Goal: Find specific page/section: Find specific page/section

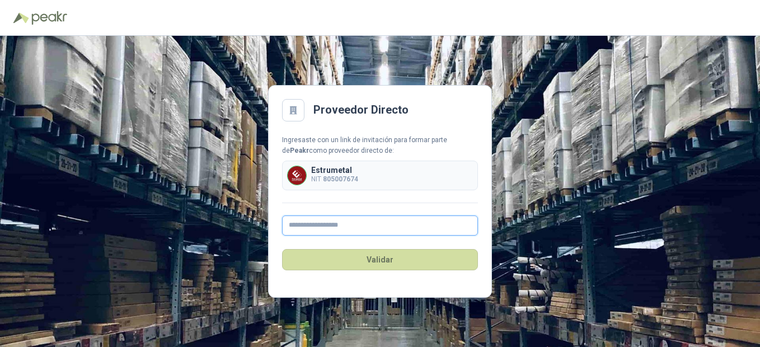
click at [344, 228] on input "text" at bounding box center [380, 225] width 196 height 20
type input "**********"
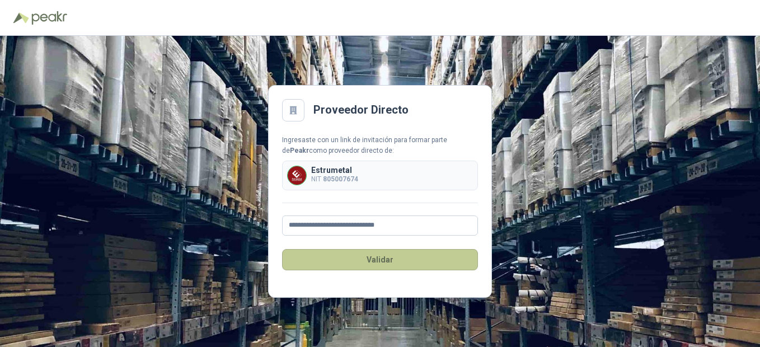
click at [374, 265] on button "Validar" at bounding box center [380, 259] width 196 height 21
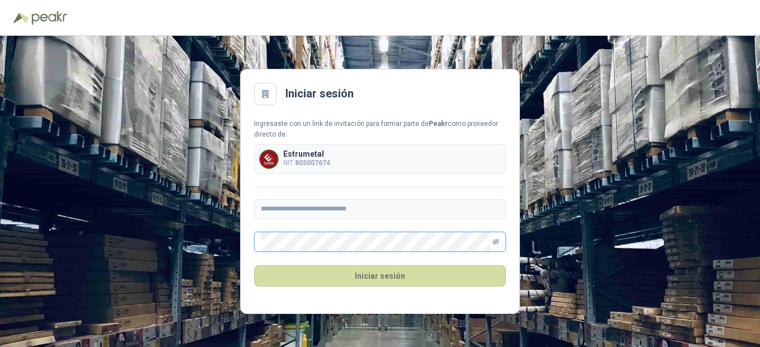
click at [496, 241] on icon "eye-invisible" at bounding box center [495, 241] width 7 height 7
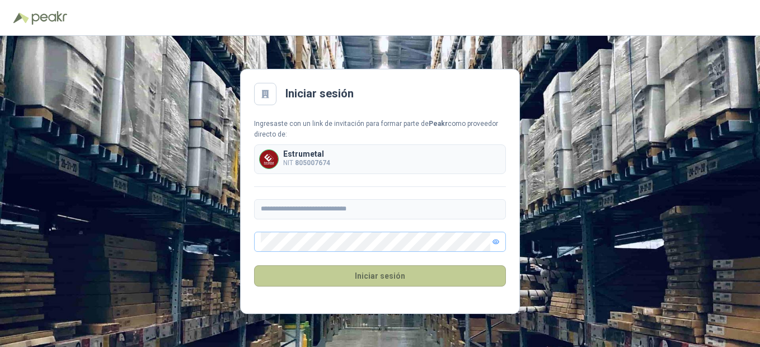
click at [388, 280] on button "Iniciar sesión" at bounding box center [380, 275] width 252 height 21
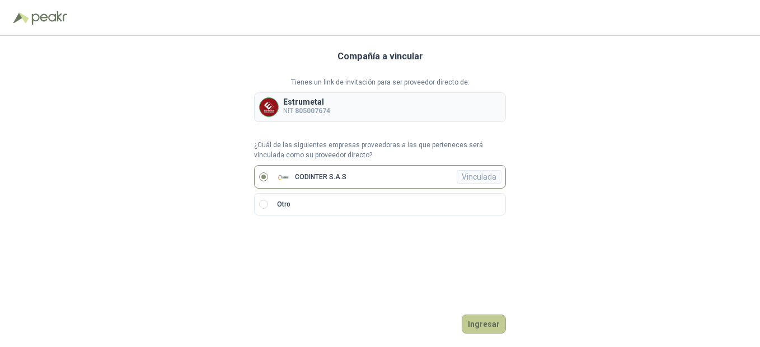
click at [492, 327] on button "Ingresar" at bounding box center [483, 323] width 44 height 19
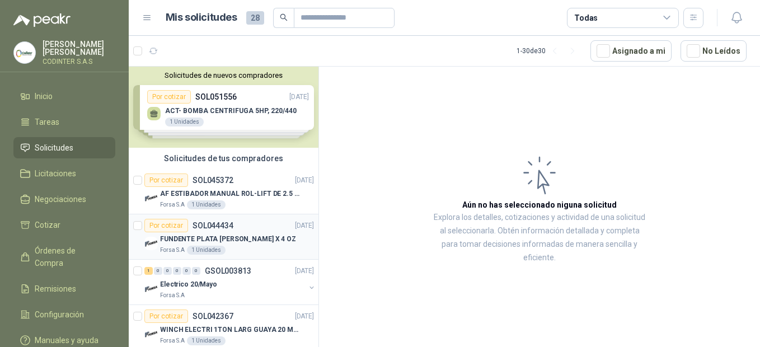
click at [251, 246] on div "Forsa S.A 1 Unidades" at bounding box center [237, 250] width 154 height 9
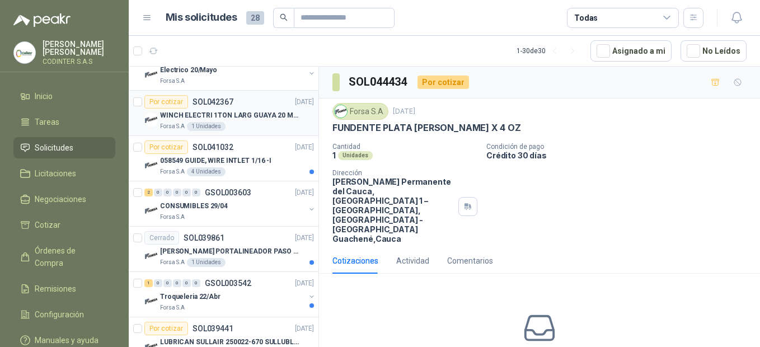
scroll to position [280, 0]
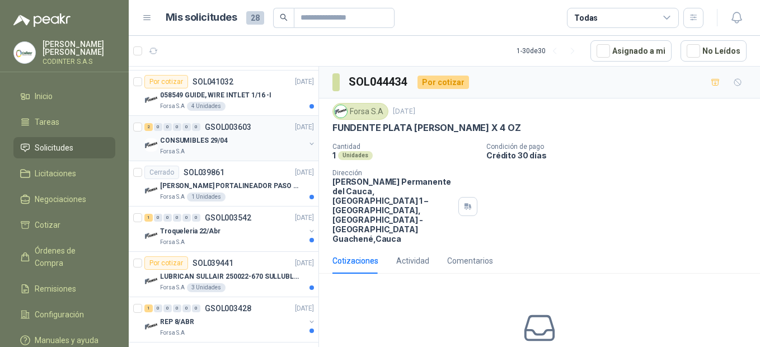
click at [242, 152] on div "Forsa S.A" at bounding box center [232, 151] width 145 height 9
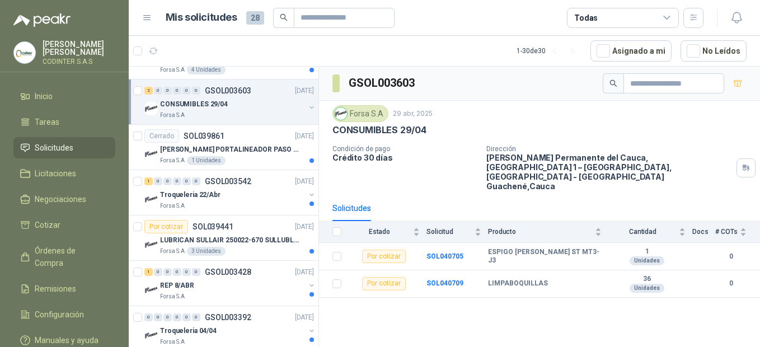
scroll to position [336, 0]
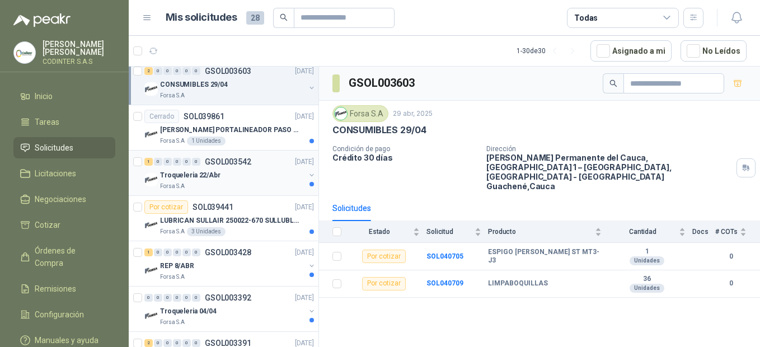
click at [242, 179] on div "Troqueleria 22/Abr" at bounding box center [232, 174] width 145 height 13
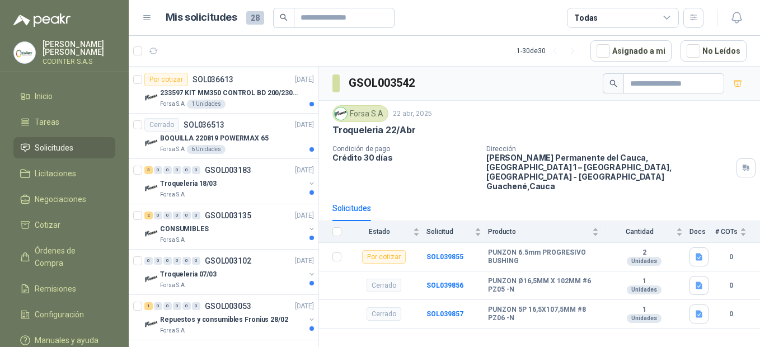
scroll to position [1063, 0]
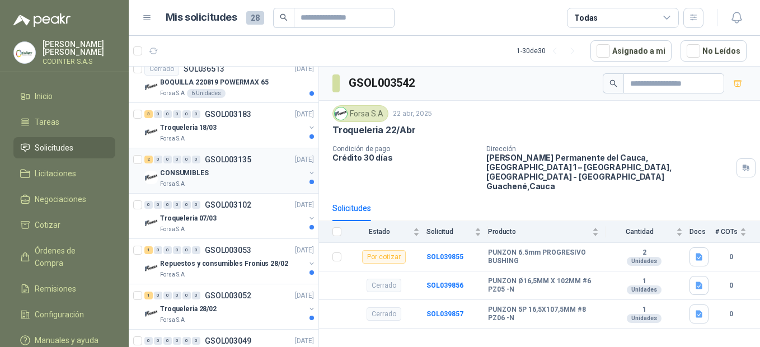
click at [246, 172] on div "CONSUMIBLES" at bounding box center [232, 172] width 145 height 13
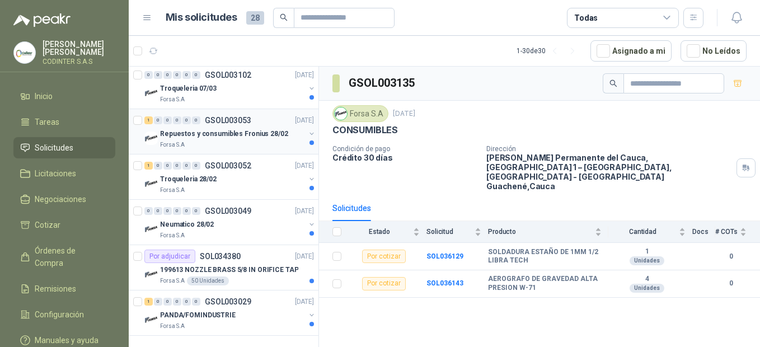
scroll to position [1193, 0]
click at [266, 271] on p "199613 NOZZLE BRASS 5/8 IN ORIFICE TAP" at bounding box center [229, 269] width 138 height 11
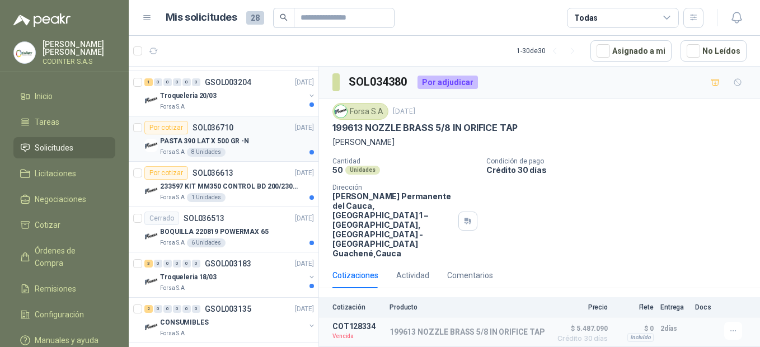
scroll to position [802, 0]
